Goal: Task Accomplishment & Management: Manage account settings

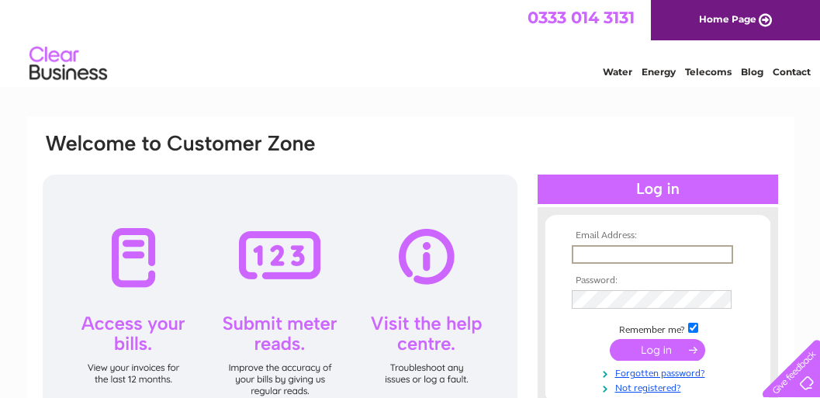
click at [608, 257] on input "text" at bounding box center [652, 254] width 161 height 19
type input "[EMAIL_ADDRESS][DOMAIN_NAME]"
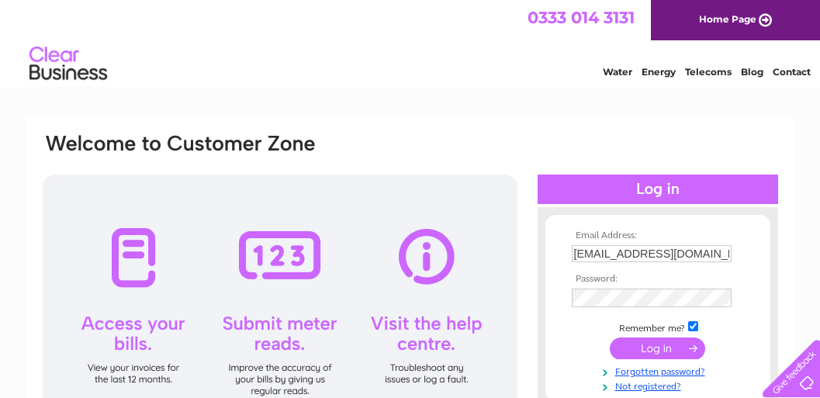
click at [667, 345] on input "submit" at bounding box center [657, 349] width 95 height 22
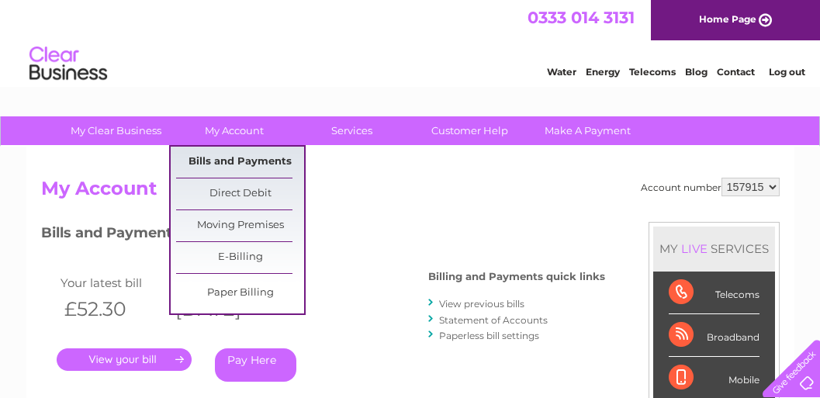
click at [218, 161] on link "Bills and Payments" at bounding box center [240, 162] width 128 height 31
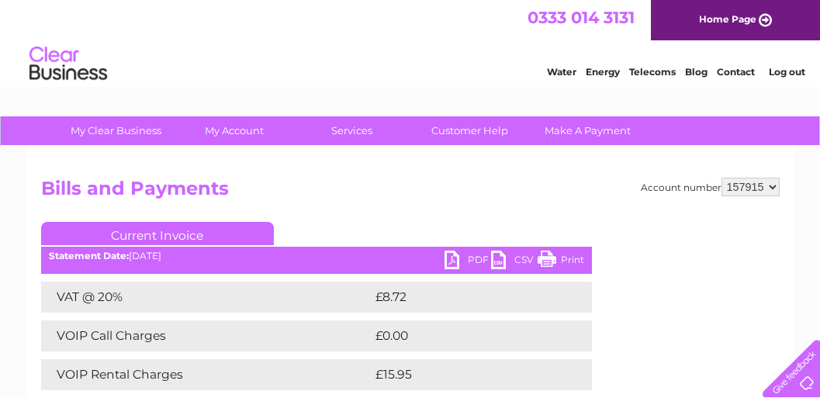
click at [574, 261] on link "Print" at bounding box center [561, 262] width 47 height 23
click at [792, 73] on link "Log out" at bounding box center [787, 72] width 36 height 12
